Goal: Information Seeking & Learning: Find specific page/section

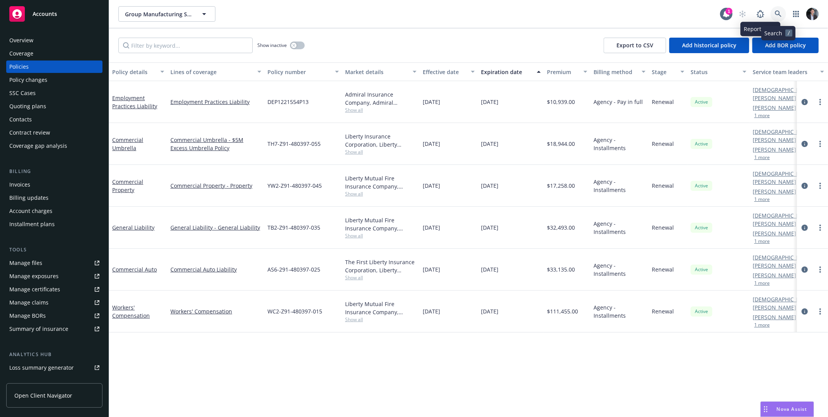
click at [781, 14] on icon at bounding box center [778, 13] width 7 height 7
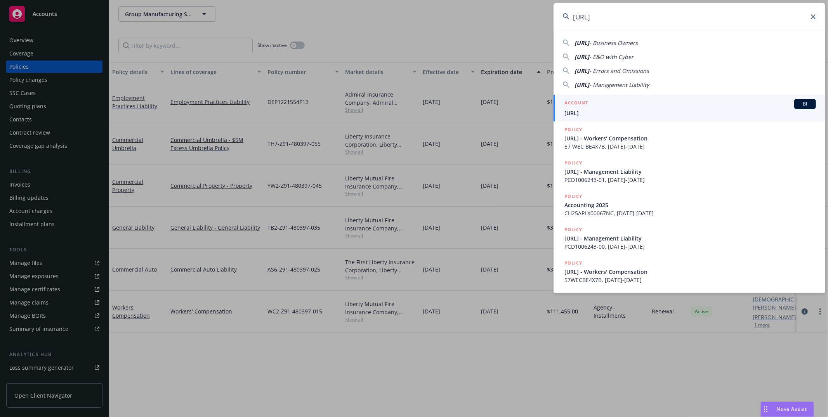
type input "[URL]"
click at [626, 101] on div "ACCOUNT BI" at bounding box center [689, 104] width 251 height 10
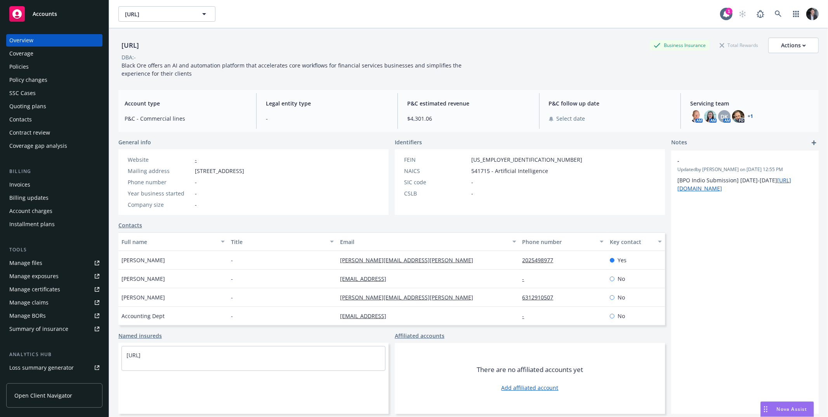
click at [45, 72] on div "Policies" at bounding box center [54, 67] width 90 height 12
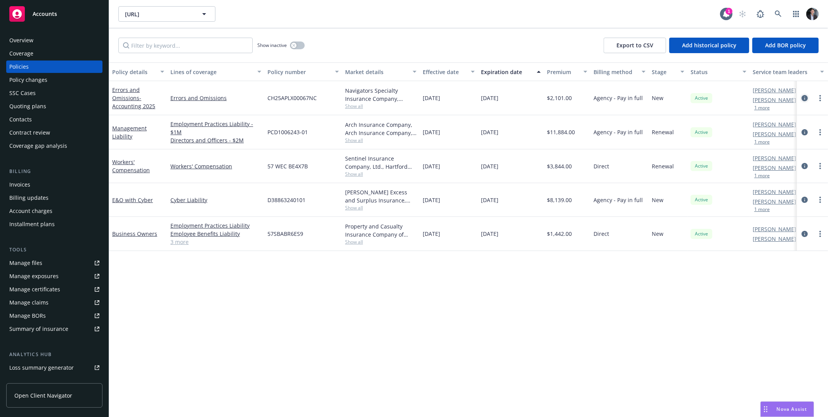
click at [808, 97] on link "circleInformation" at bounding box center [804, 98] width 9 height 9
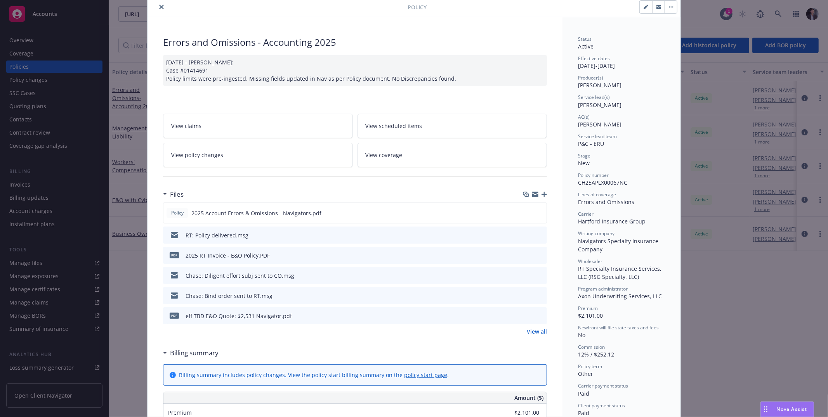
scroll to position [33, 0]
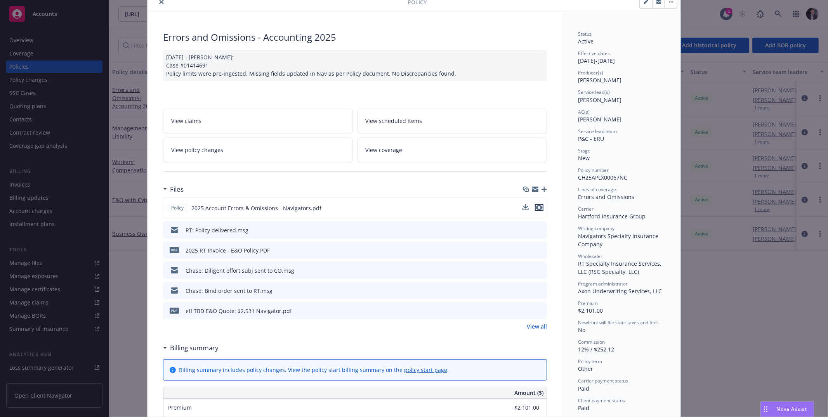
click at [537, 207] on icon "preview file" at bounding box center [539, 207] width 7 height 5
click at [719, 47] on div "Policy Errors and Omissions - Accounting 2025 [DATE] - [PERSON_NAME]: Case #014…" at bounding box center [414, 208] width 828 height 417
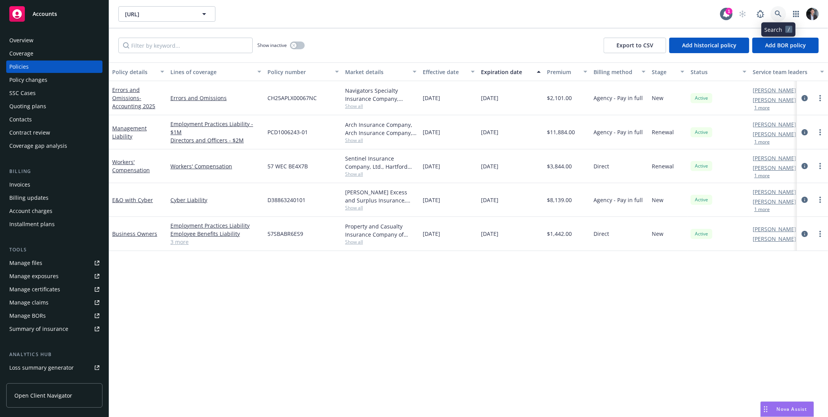
click at [778, 19] on link at bounding box center [778, 14] width 16 height 16
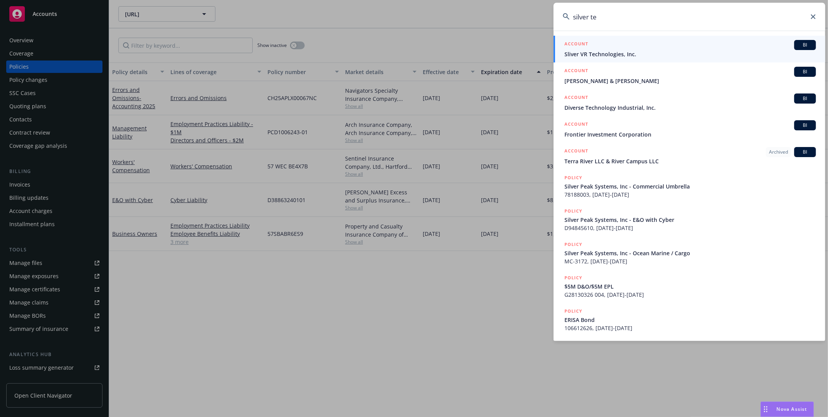
type input "silver te"
click at [668, 51] on span "Sliver VR Technologies, Inc." at bounding box center [689, 54] width 251 height 8
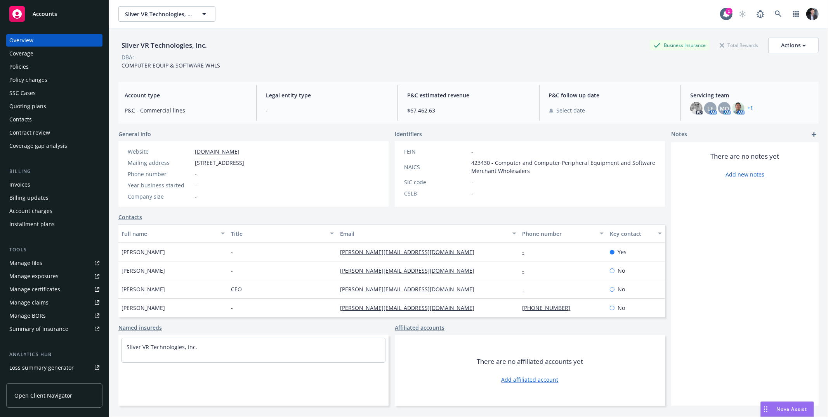
click at [33, 64] on div "Policies" at bounding box center [54, 67] width 90 height 12
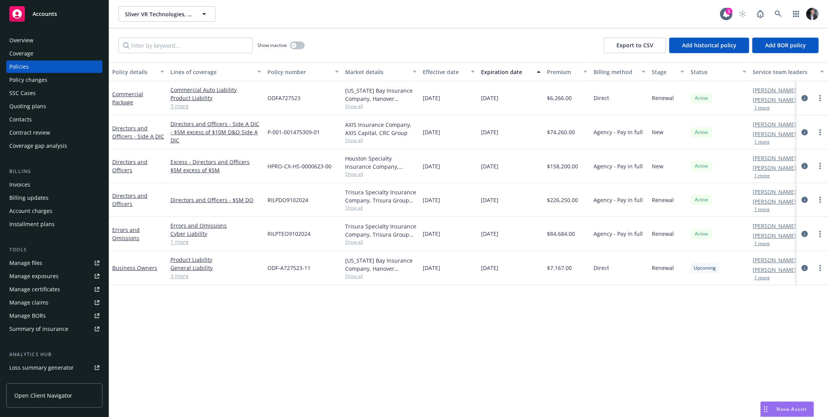
click at [180, 242] on link "1 more" at bounding box center [215, 242] width 91 height 8
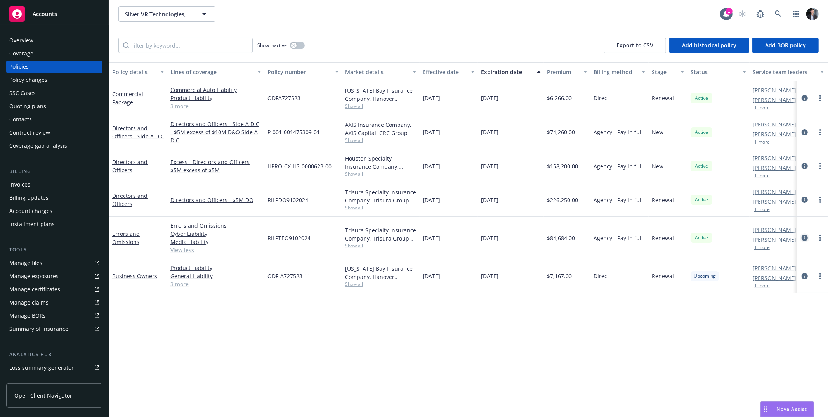
click at [807, 241] on link "circleInformation" at bounding box center [804, 237] width 9 height 9
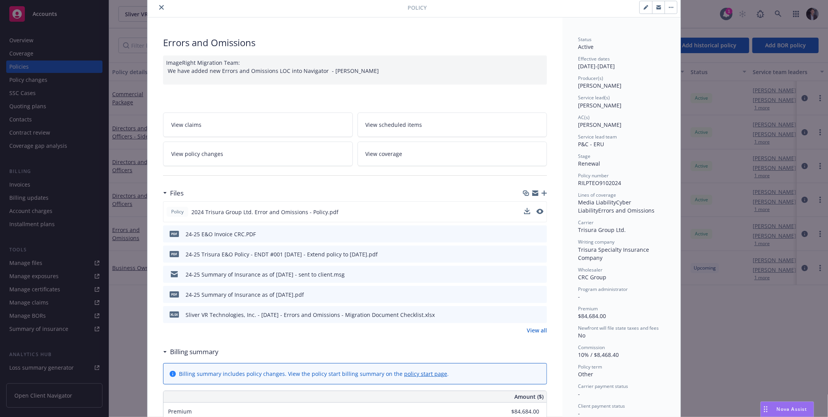
scroll to position [67, 0]
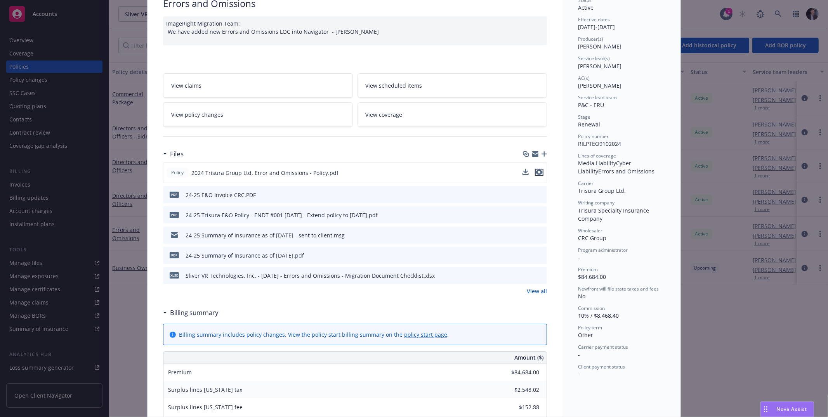
click at [536, 170] on icon "preview file" at bounding box center [539, 172] width 7 height 5
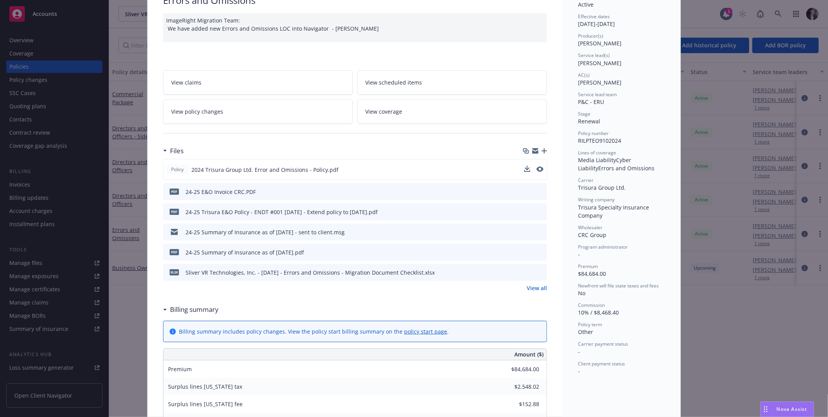
scroll to position [75, 0]
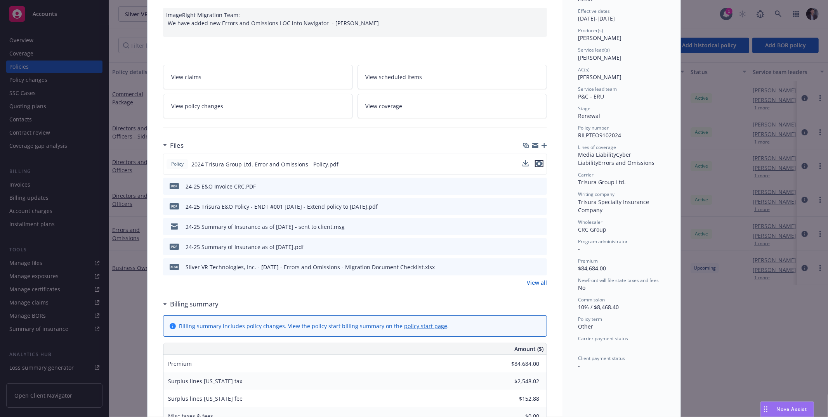
click at [536, 162] on icon "preview file" at bounding box center [539, 163] width 7 height 5
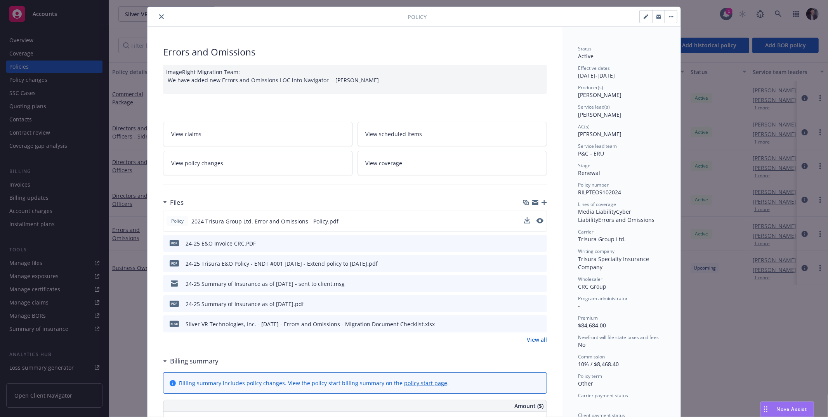
scroll to position [0, 0]
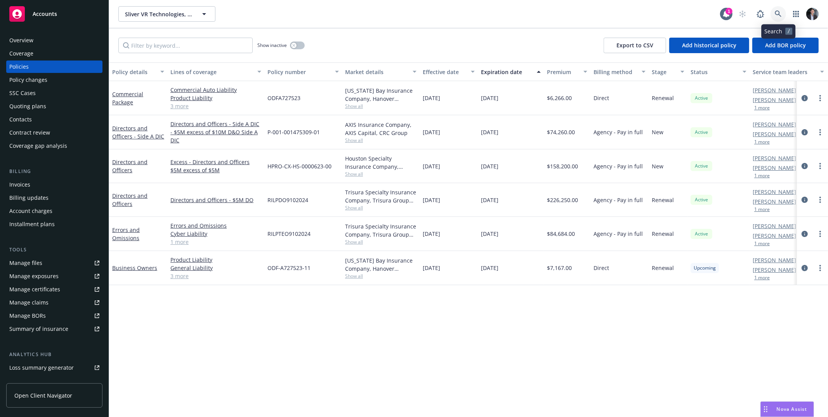
click at [776, 12] on icon at bounding box center [778, 13] width 7 height 7
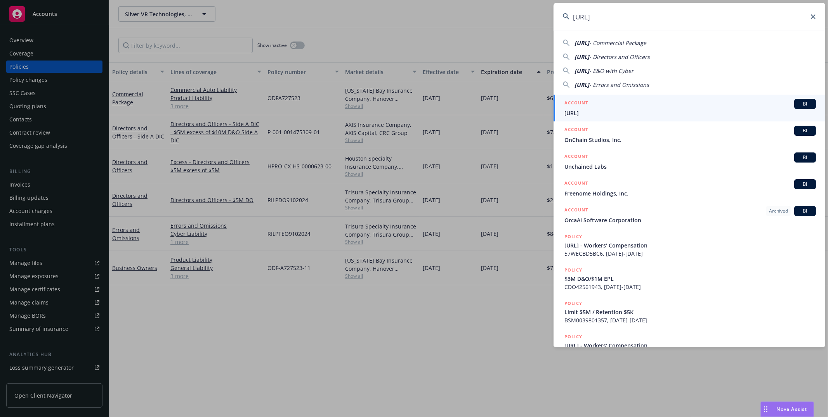
type input "[URL]"
click at [598, 110] on span "[URL]" at bounding box center [689, 113] width 251 height 8
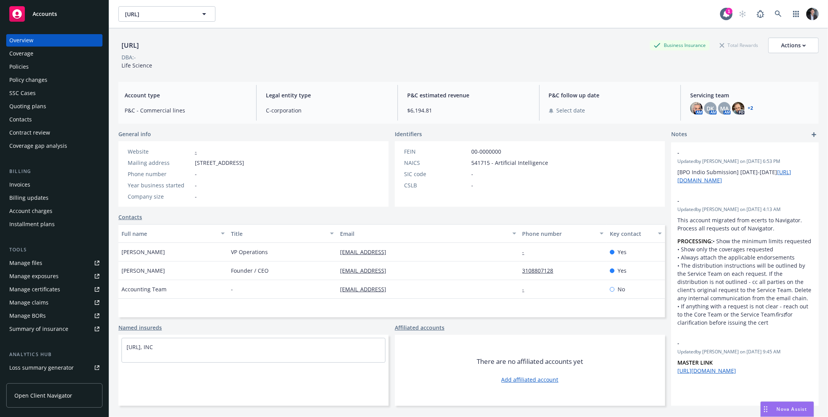
click at [15, 69] on div "Policies" at bounding box center [18, 67] width 19 height 12
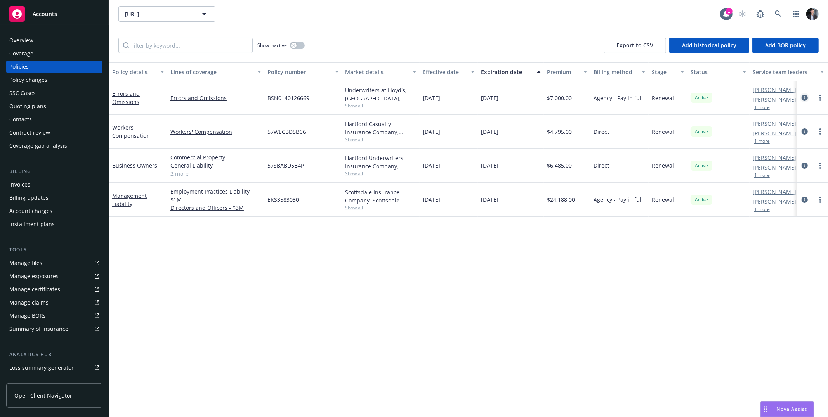
click at [804, 98] on icon "circleInformation" at bounding box center [804, 98] width 6 height 6
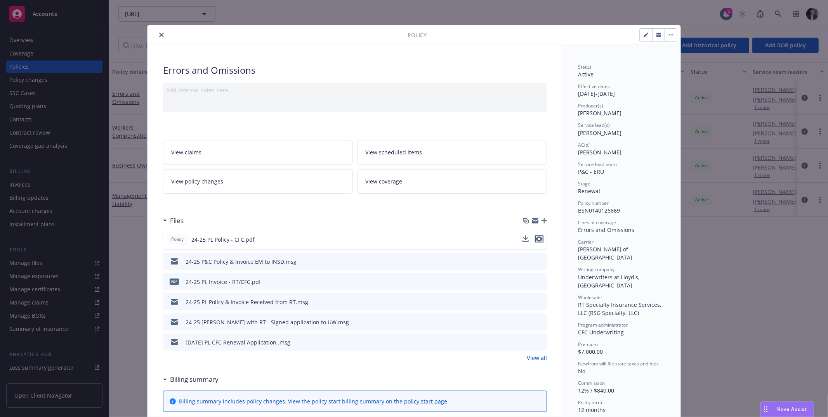
click at [536, 239] on icon "preview file" at bounding box center [539, 238] width 7 height 5
